Goal: Information Seeking & Learning: Learn about a topic

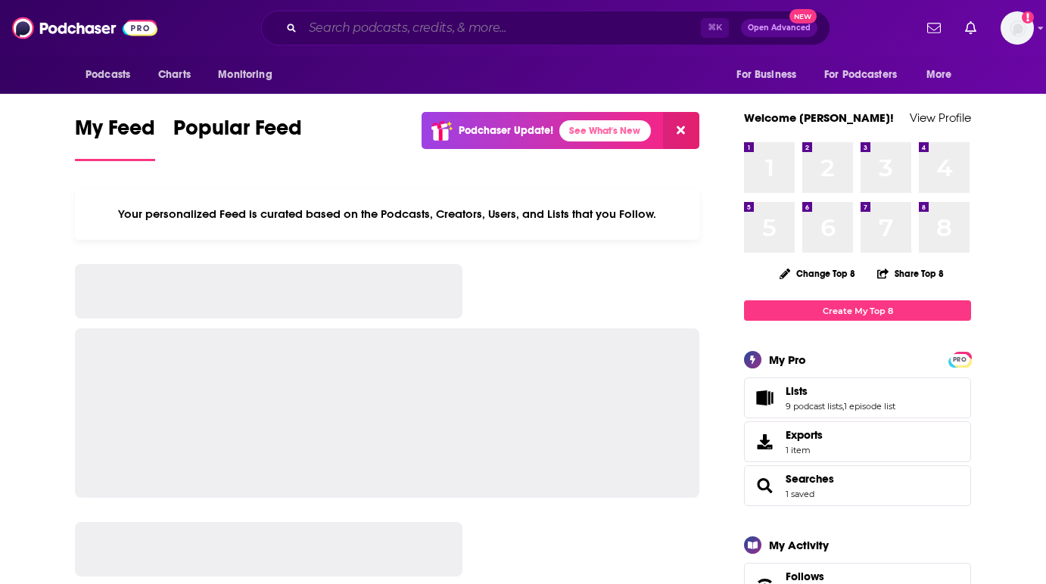
click at [402, 29] on input "Search podcasts, credits, & more..." at bounding box center [502, 28] width 398 height 24
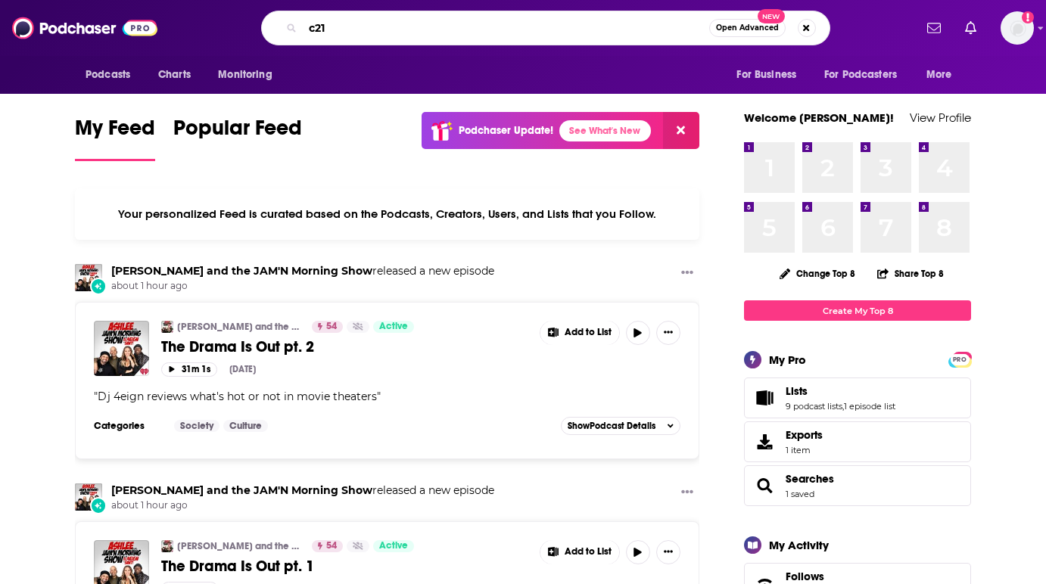
type input "c21"
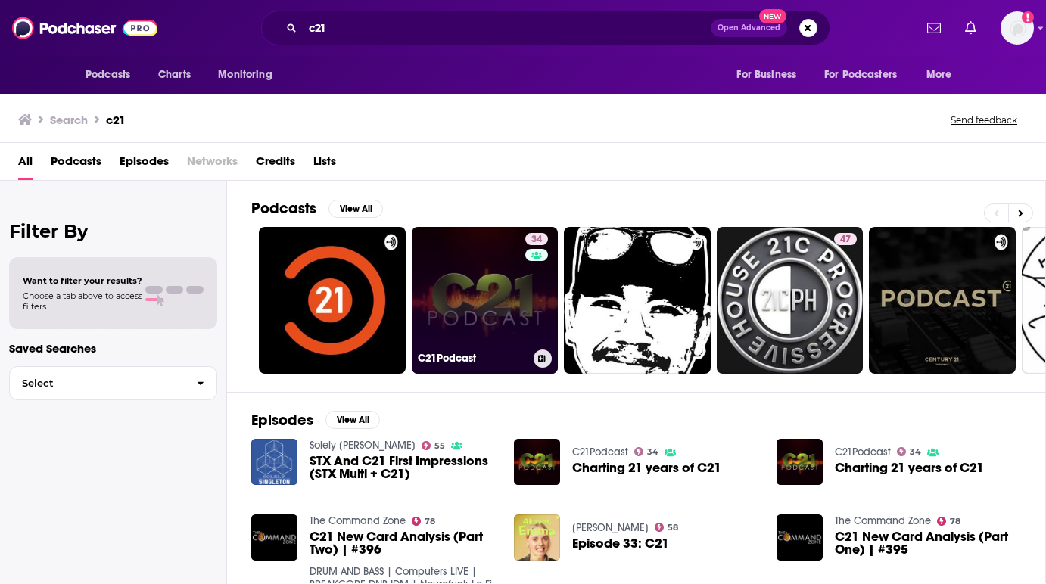
click at [505, 340] on link "34 C21Podcast" at bounding box center [485, 300] width 147 height 147
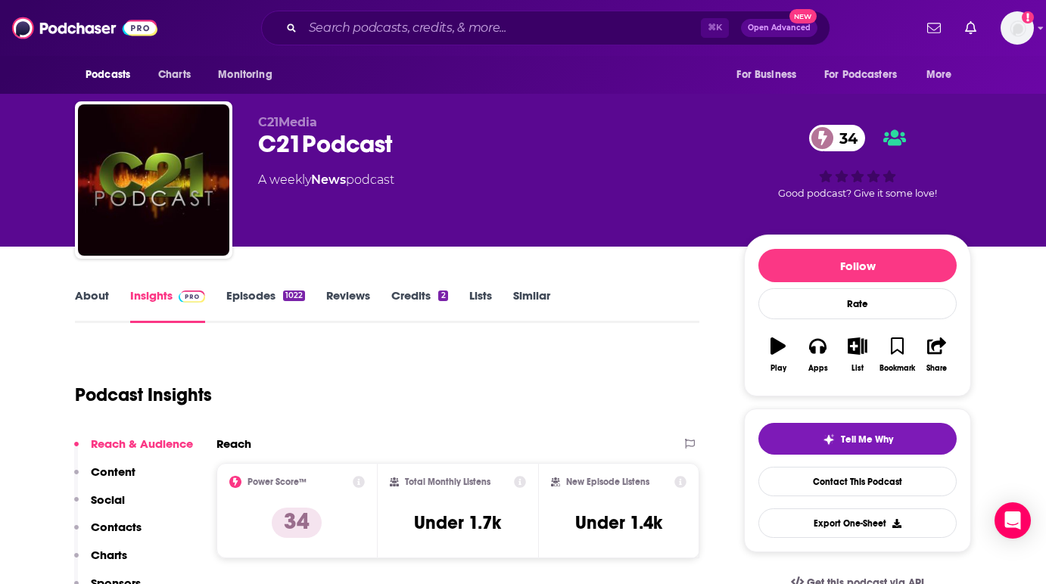
click at [271, 292] on link "Episodes 1022" at bounding box center [265, 305] width 79 height 35
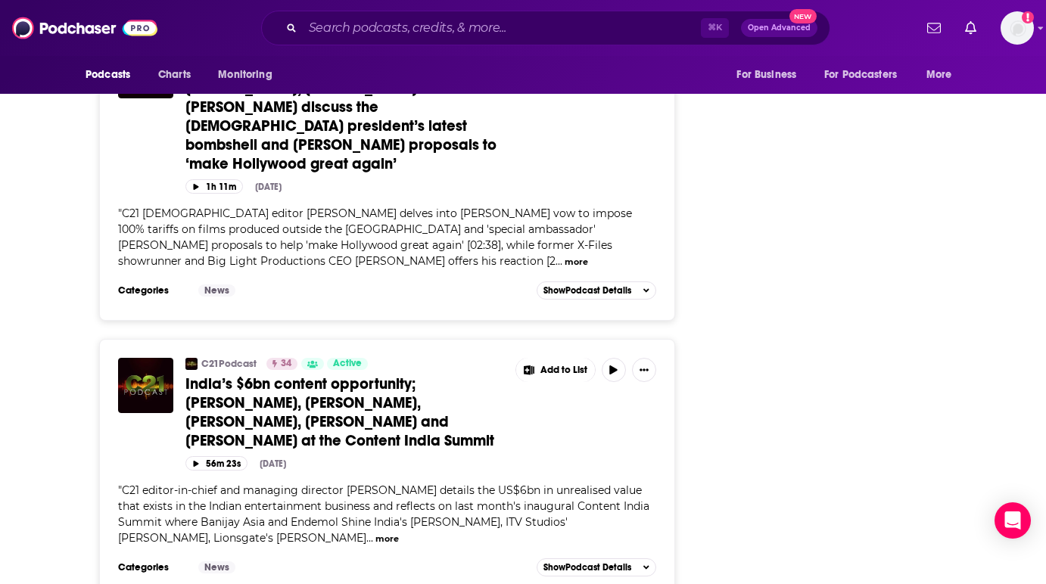
scroll to position [6845, 0]
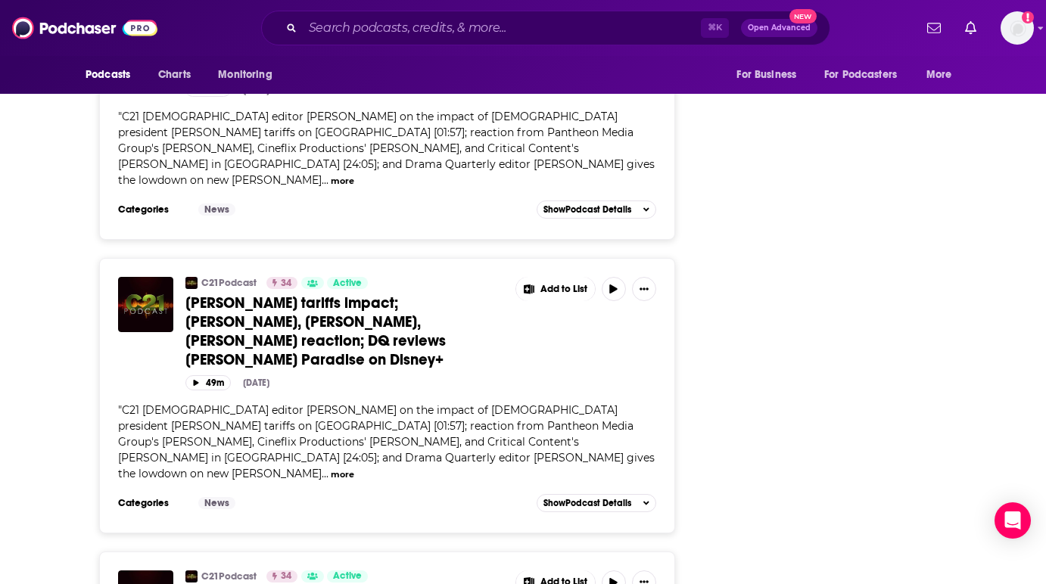
scroll to position [13566, 0]
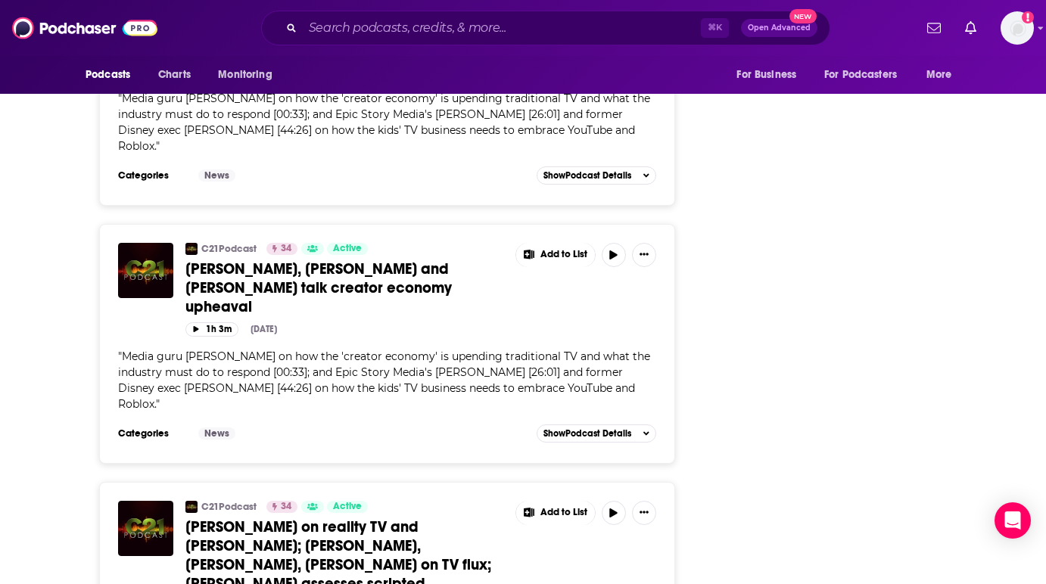
scroll to position [19223, 0]
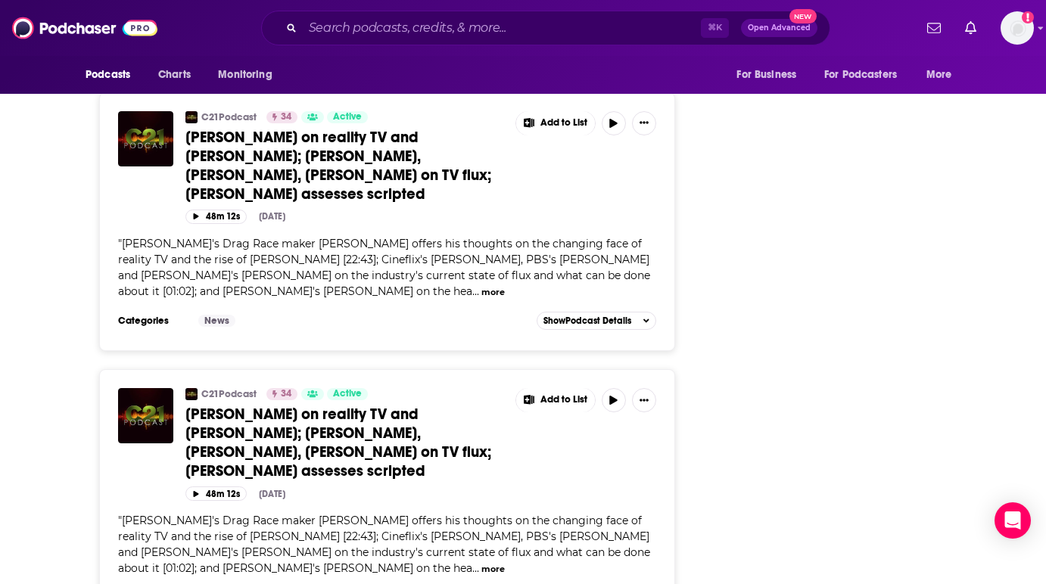
scroll to position [19616, 0]
